Goal: Task Accomplishment & Management: Manage account settings

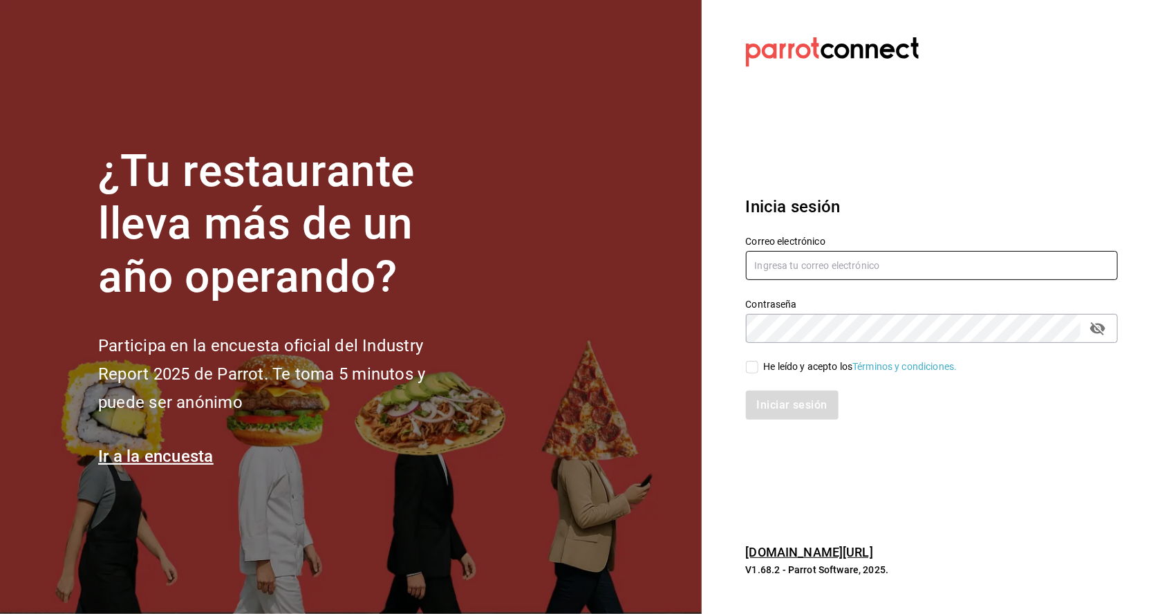
click at [836, 280] on input "text" at bounding box center [932, 265] width 372 height 29
type input "luis.1892.p@hotmail.com"
click at [755, 373] on input "He leído y acepto los Términos y condiciones." at bounding box center [752, 367] width 12 height 12
checkbox input "true"
click at [798, 420] on button "Iniciar sesión" at bounding box center [793, 404] width 94 height 29
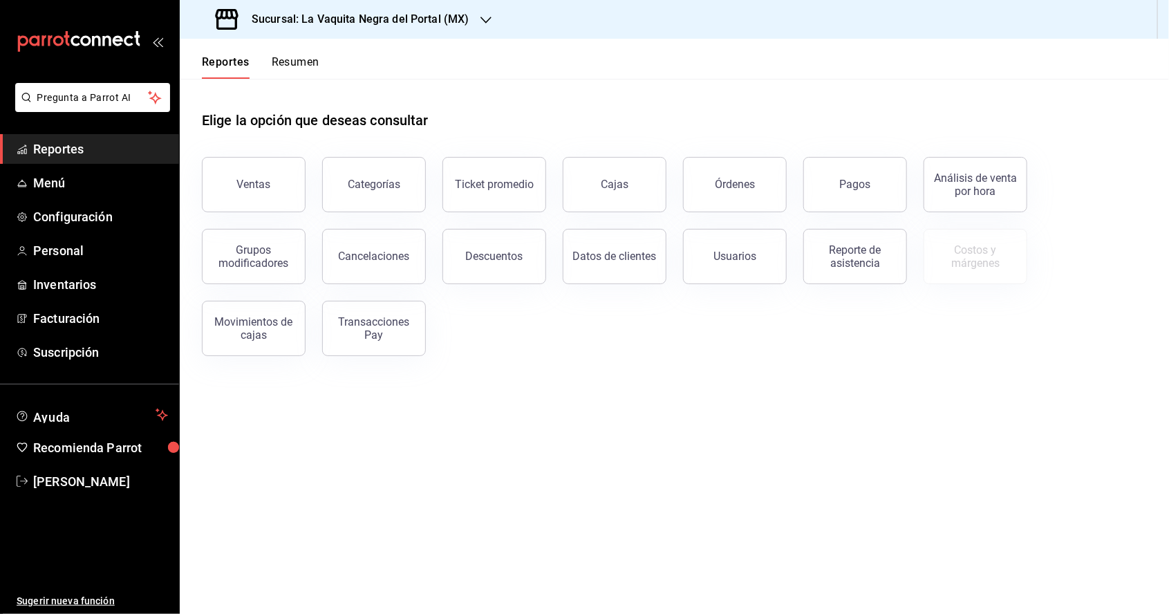
click at [455, 23] on h3 "Sucursal: La Vaquita Negra del Portal (MX)" at bounding box center [355, 19] width 229 height 17
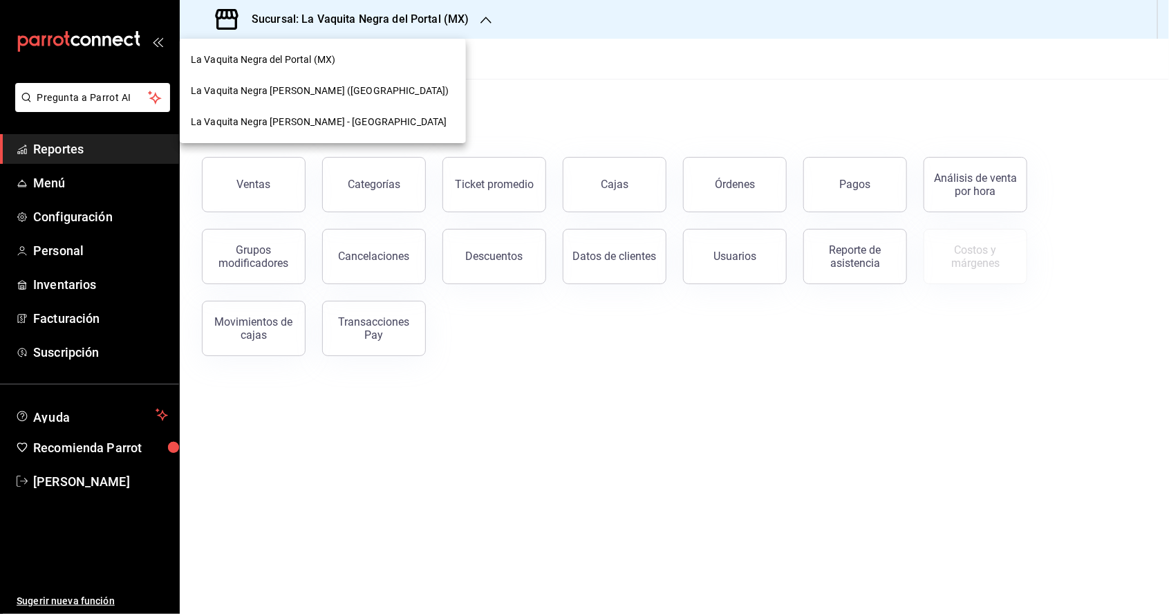
click at [350, 125] on span "La Vaquita Negra [PERSON_NAME] - [GEOGRAPHIC_DATA]" at bounding box center [319, 122] width 256 height 15
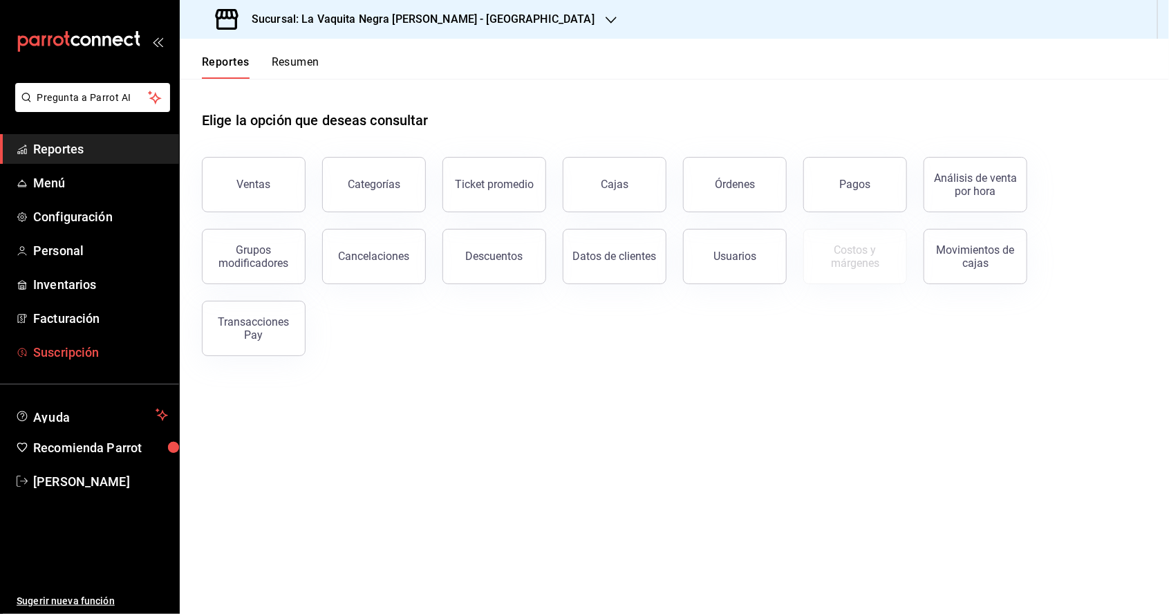
click at [92, 353] on span "Suscripción" at bounding box center [100, 352] width 135 height 19
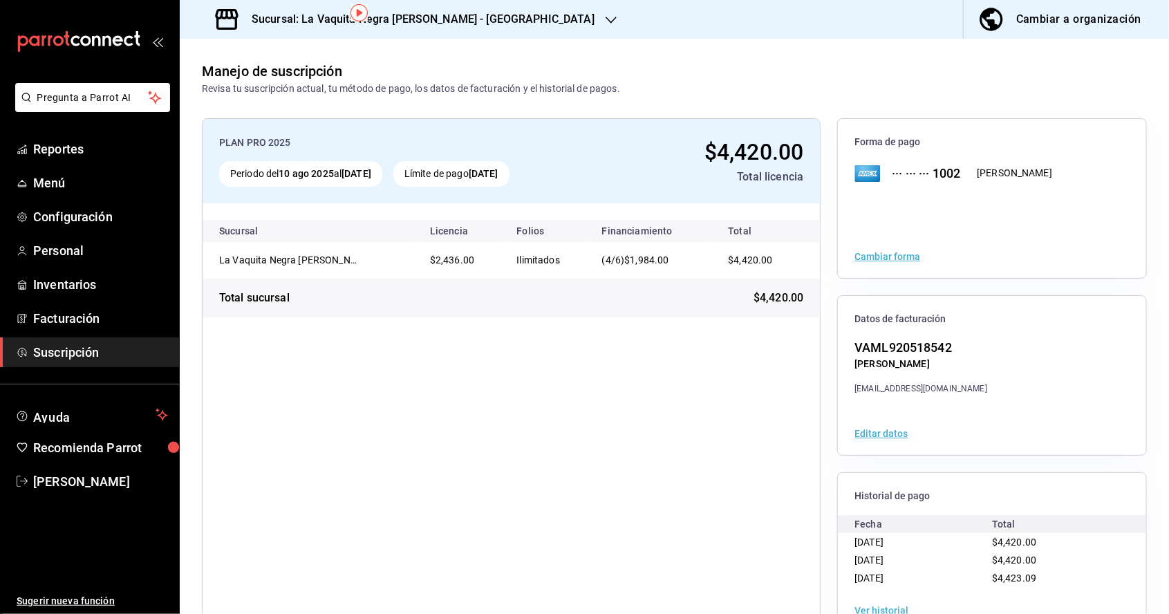
scroll to position [66, 0]
click at [662, 414] on div "PLAN PRO 2025 Periodo del [DATE] al [DATE] Límite de pago [DATE] $4,420.00 Tota…" at bounding box center [511, 375] width 619 height 514
click at [671, 500] on div "PLAN PRO 2025 Periodo del [DATE] al [DATE] Límite de pago [DATE] $4,420.00 Tota…" at bounding box center [511, 375] width 619 height 514
click at [885, 608] on button "Ver historial" at bounding box center [881, 610] width 54 height 10
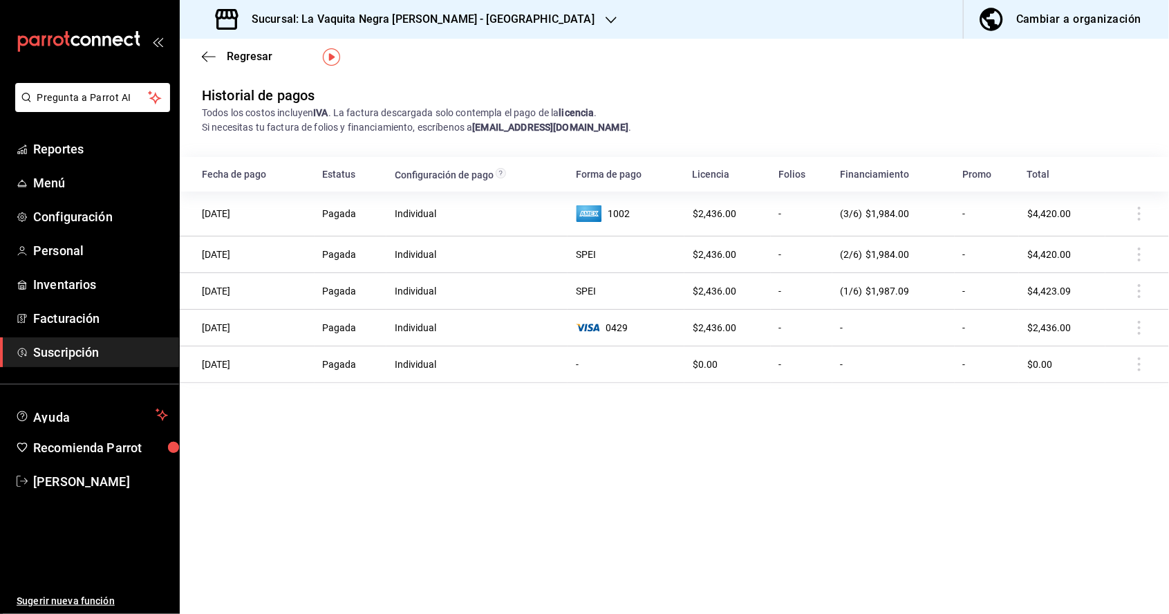
scroll to position [38, 0]
